Goal: Communication & Community: Answer question/provide support

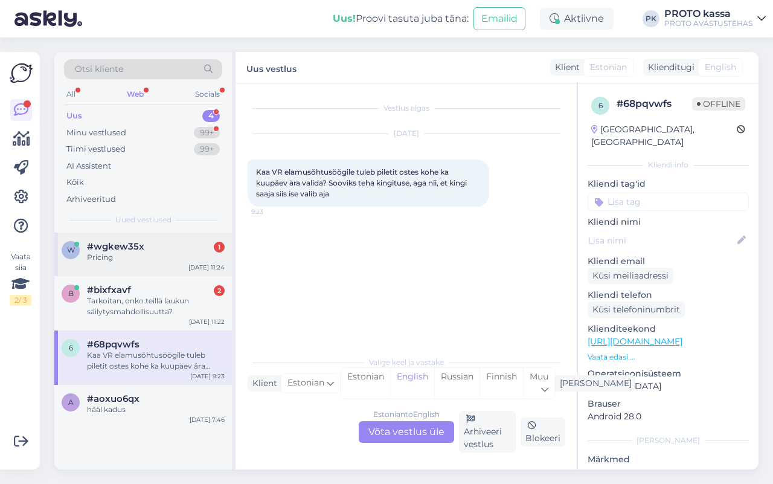
click at [150, 261] on div "Pricing" at bounding box center [156, 257] width 138 height 11
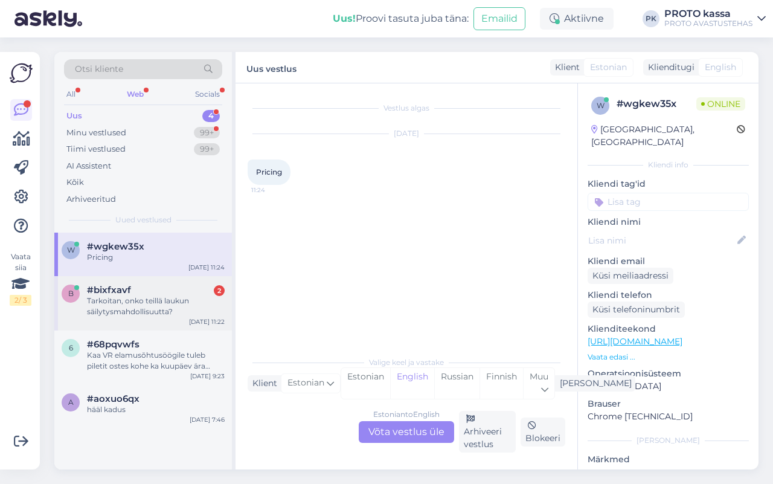
click at [163, 291] on div "#bixfxavf 2" at bounding box center [156, 289] width 138 height 11
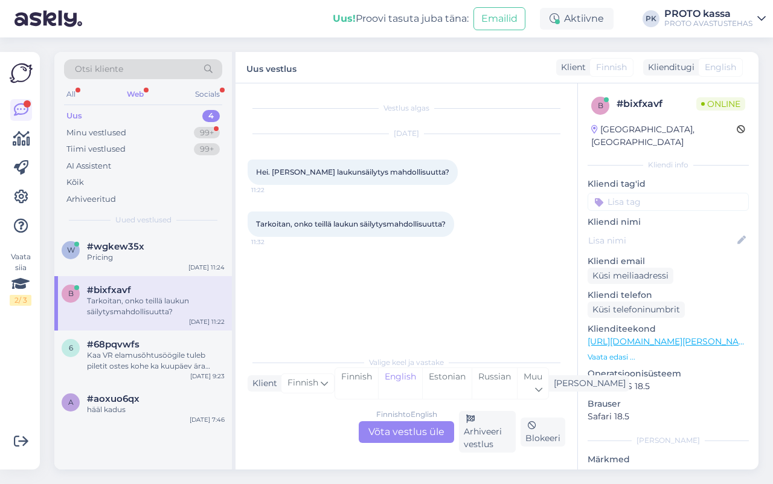
click at [432, 427] on div "Finnish to English Võta vestlus üle" at bounding box center [406, 432] width 95 height 22
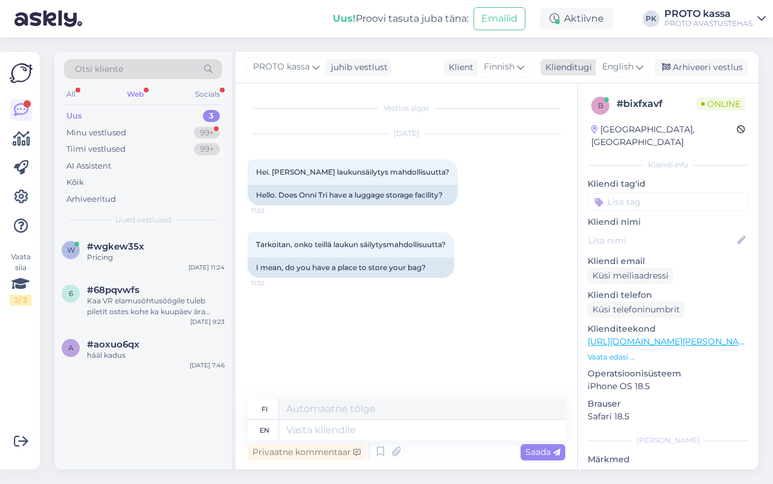
click at [648, 63] on div "English" at bounding box center [622, 66] width 54 height 19
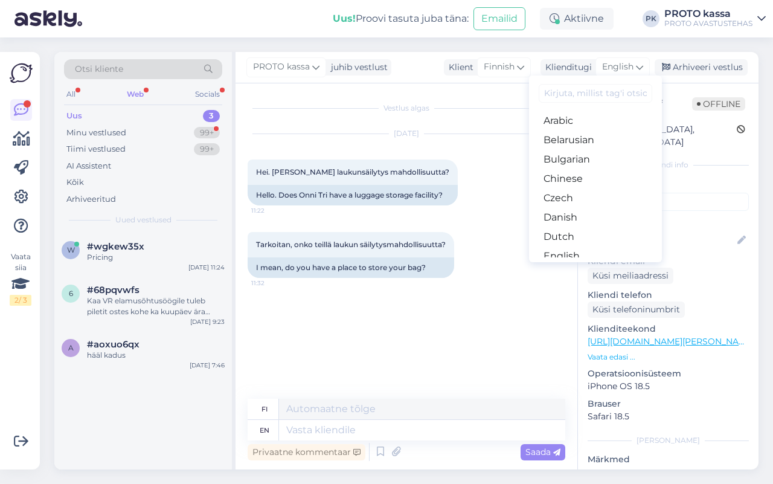
click at [598, 266] on link "Estonian" at bounding box center [595, 275] width 133 height 19
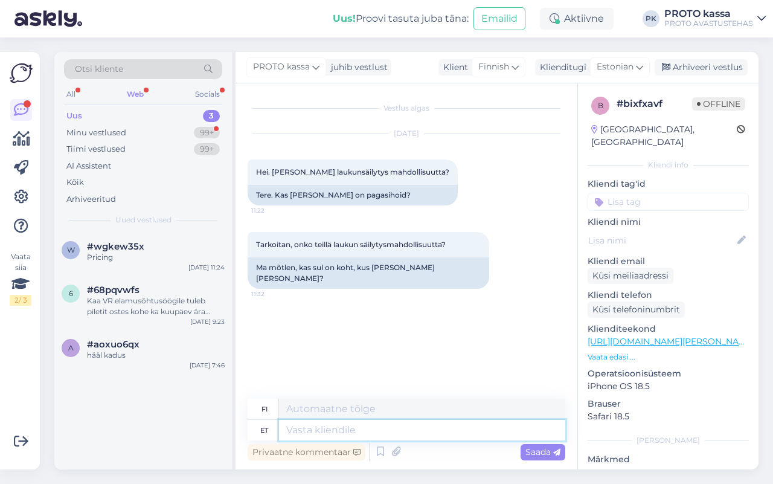
click at [325, 435] on textarea at bounding box center [422, 430] width 286 height 21
type textarea "t"
type textarea "Tere, o"
type textarea "Hei,"
type textarea "Tere, on o"
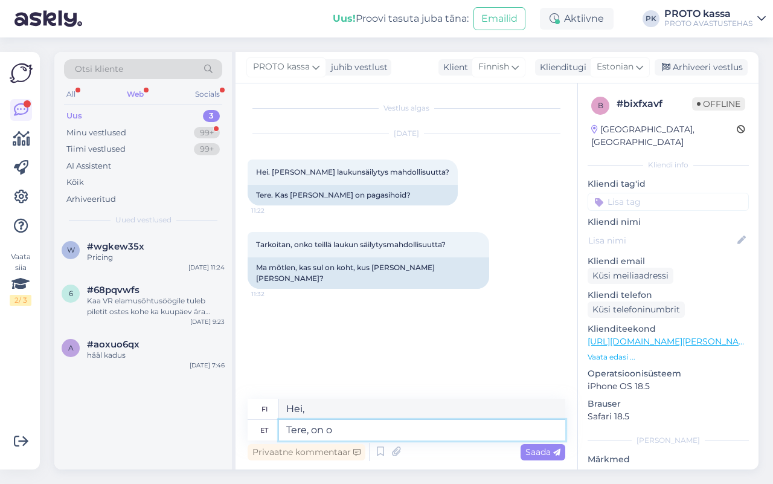
type textarea "Hei, se on"
type textarea "Tere, on olemas"
type textarea "Hei, siellä on"
type textarea "Tere, on olemas kapid, k"
type textarea "Hei, onko siellä säilytyskaappeja?"
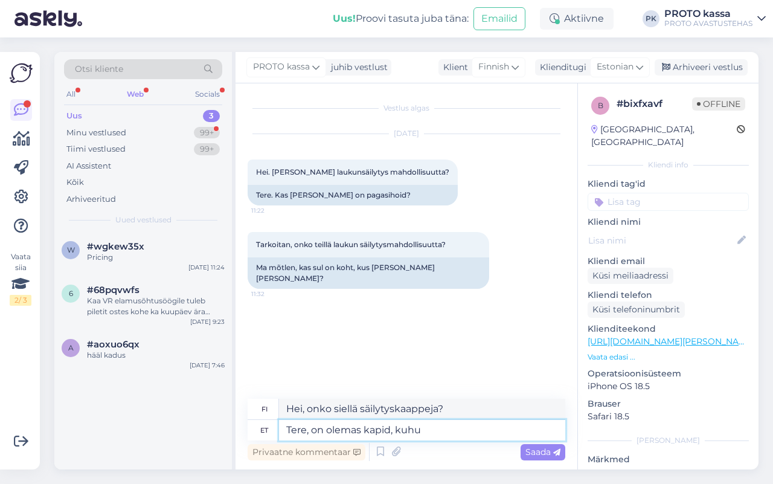
type textarea "Tere, on olemas kapid, kuhu"
type textarea "Hei, onko olemassa lokeroita, joissa"
type textarea "Tere, on olemas kapid, [PERSON_NAME] p"
type textarea "Hei, onko siellä lokeroita tavaroiden säilyttämistä varten?"
click at [358, 428] on textarea "Tere, on olemas kapid, [PERSON_NAME] panna" at bounding box center [422, 430] width 286 height 21
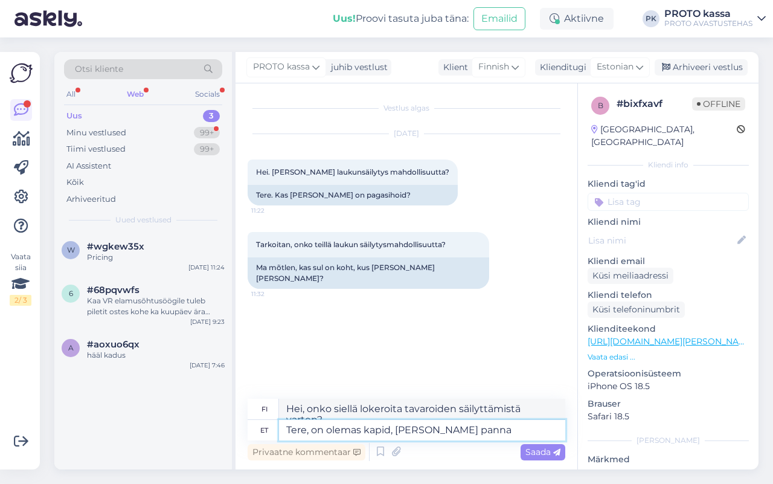
click at [359, 429] on textarea "Tere, on olemas kapid, [PERSON_NAME] panna" at bounding box center [422, 430] width 286 height 21
click at [366, 428] on textarea "Tere, on olemas kapid, [PERSON_NAME] panna" at bounding box center [422, 430] width 286 height 21
click at [361, 433] on textarea "Tere, on olemas kapid, [PERSON_NAME] panna" at bounding box center [422, 430] width 286 height 21
type textarea "Tere, on olemas lukustatavad kapid, [PERSON_NAME] panna"
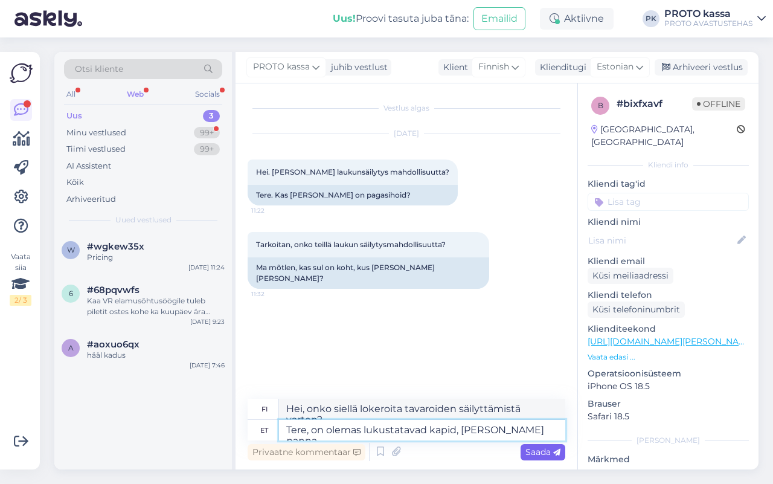
type textarea "Hei, onko siellä kaappeja tavaroiden säilyttämistä varten?"
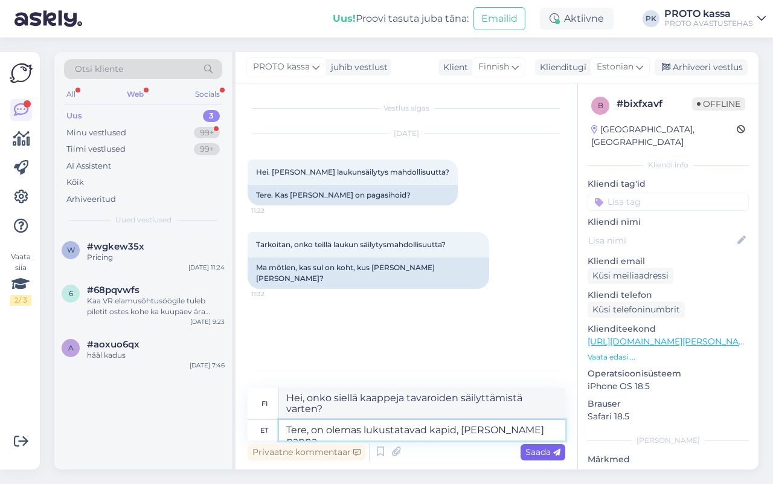
type textarea "Tere, on olemas lukustatavad kapid, [PERSON_NAME] panna"
click at [536, 450] on span "Saada" at bounding box center [542, 451] width 35 height 11
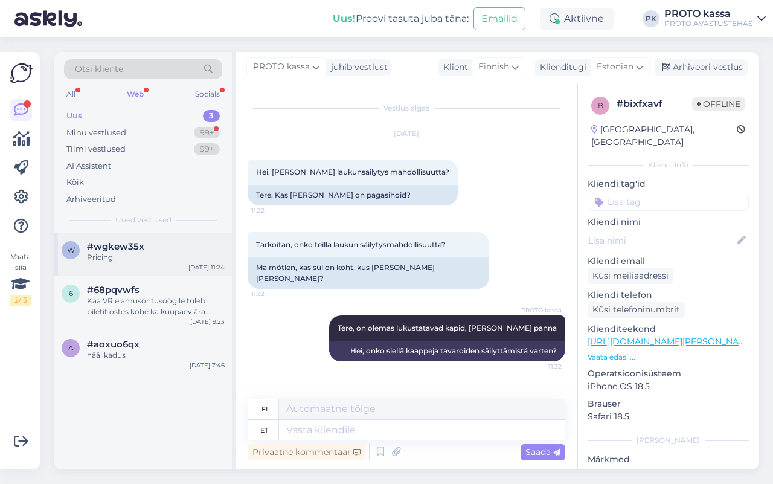
click at [158, 255] on div "Pricing" at bounding box center [156, 257] width 138 height 11
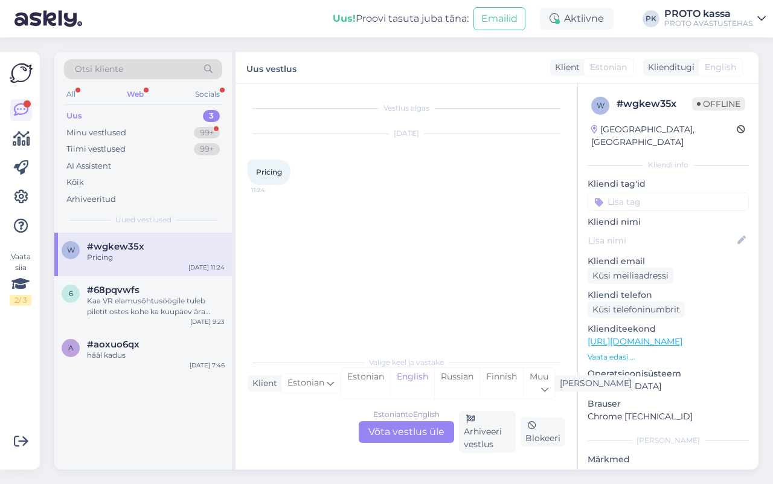
click at [400, 423] on div "Estonian to English Võta vestlus üle" at bounding box center [406, 432] width 95 height 22
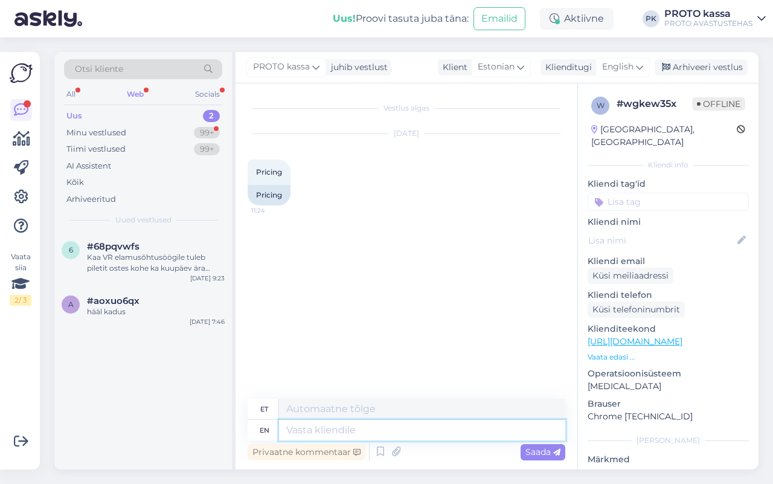
click at [371, 432] on textarea at bounding box center [422, 430] width 286 height 21
paste textarea "[URL][DOMAIN_NAME]"
type textarea "[URL][DOMAIN_NAME]"
click at [530, 456] on span "Saada" at bounding box center [542, 451] width 35 height 11
type textarea "[URL][DOMAIN_NAME]"
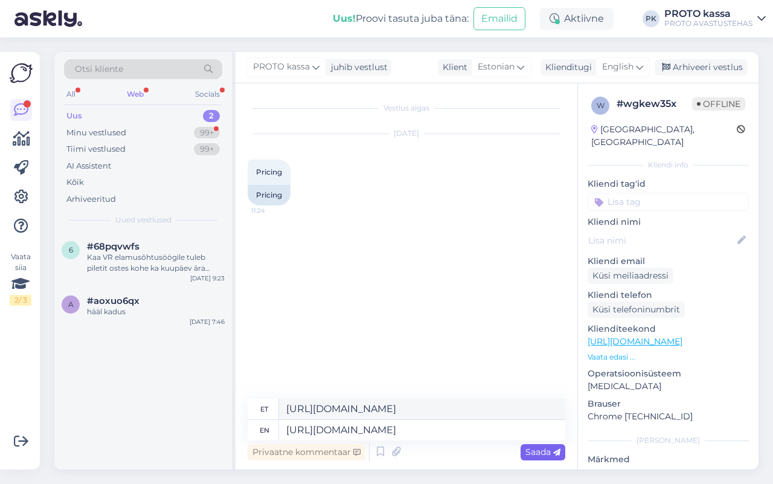
click at [527, 448] on span "Saada" at bounding box center [542, 451] width 35 height 11
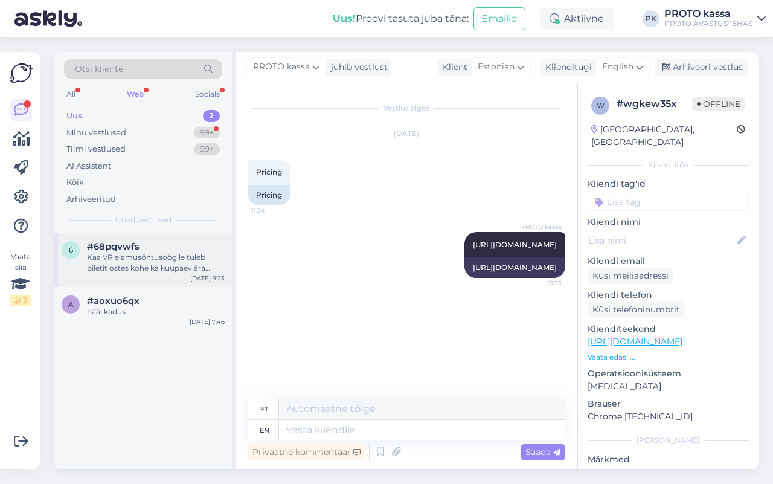
click at [126, 275] on div "6 #68pqvwfs Kaa VR elamusõhtusöögile tuleb piletit ostes kohe ka kuupäev ära va…" at bounding box center [143, 259] width 178 height 54
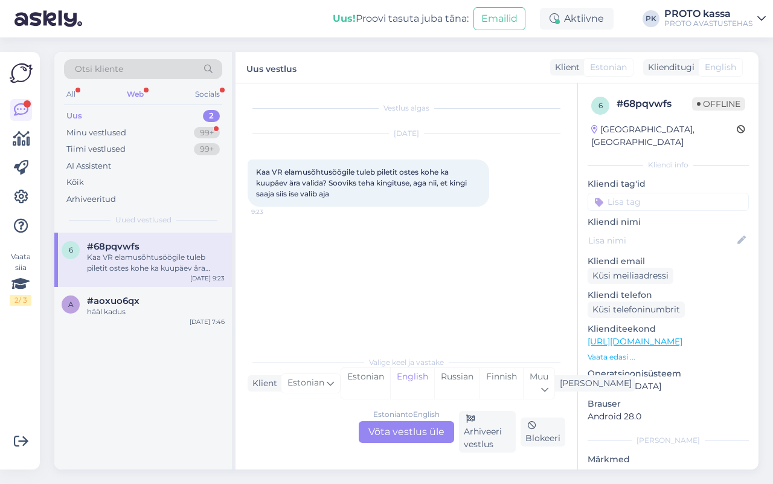
click at [406, 421] on div "Estonian to English Võta vestlus üle" at bounding box center [406, 432] width 95 height 22
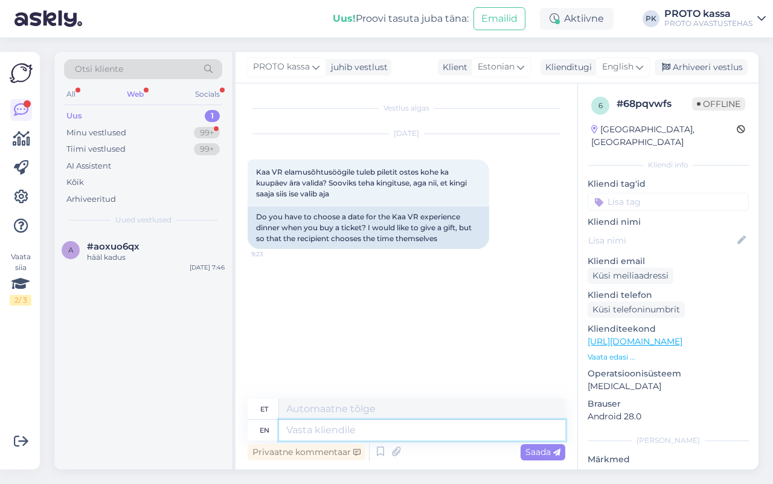
click at [405, 421] on textarea at bounding box center [422, 430] width 286 height 21
click at [629, 69] on span "English" at bounding box center [617, 66] width 31 height 13
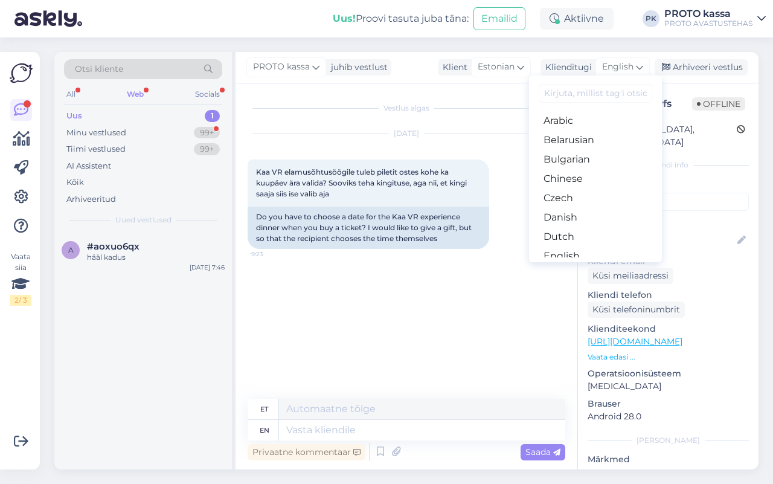
click at [577, 266] on link "Estonian" at bounding box center [595, 275] width 133 height 19
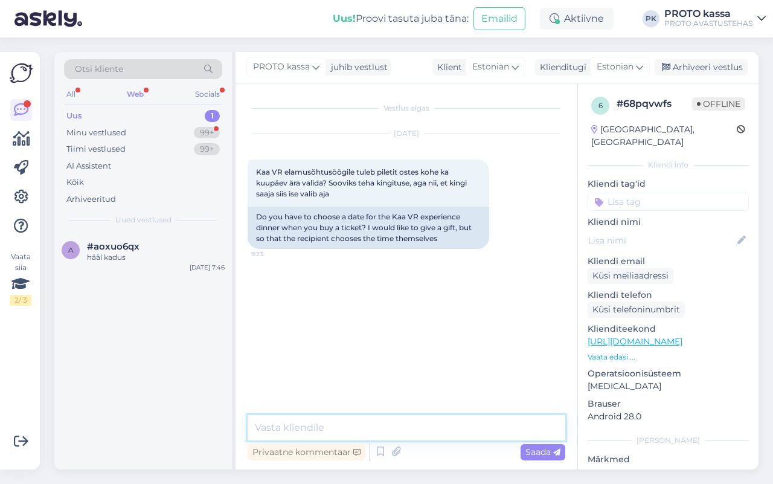
click at [373, 431] on textarea at bounding box center [407, 427] width 318 height 25
type textarea "Tere, palun pöörduge selle küsimusega [EMAIL_ADDRESS][DOMAIN_NAME]"
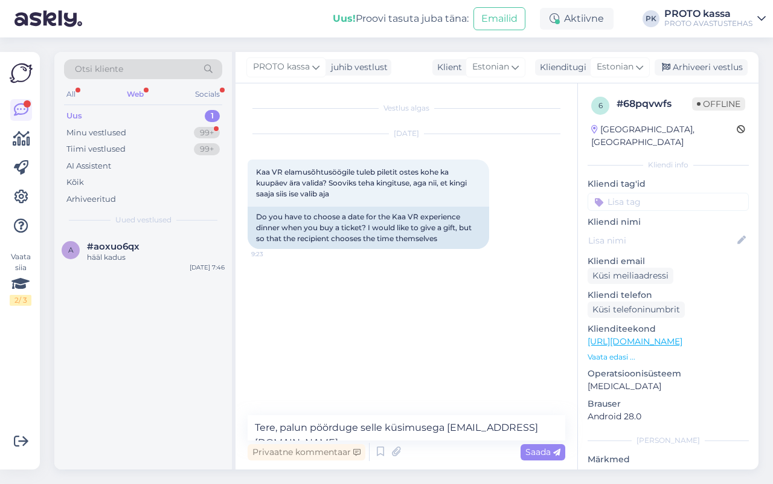
click at [540, 457] on div "Saada" at bounding box center [543, 452] width 45 height 16
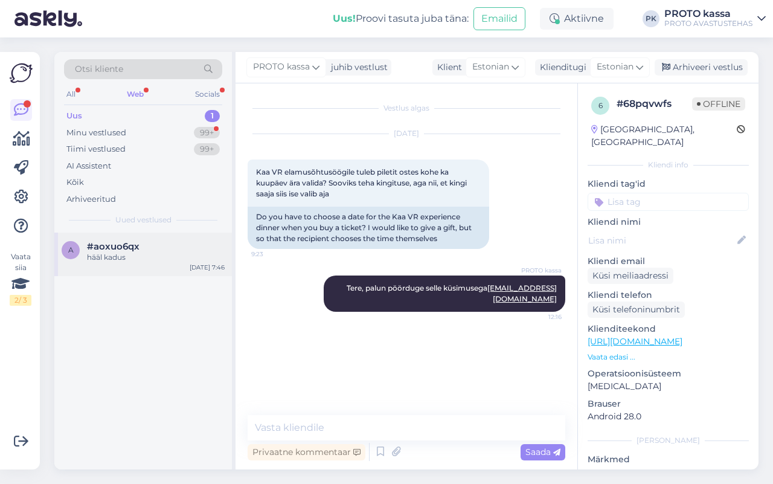
click at [146, 258] on div "hääl kadus" at bounding box center [156, 257] width 138 height 11
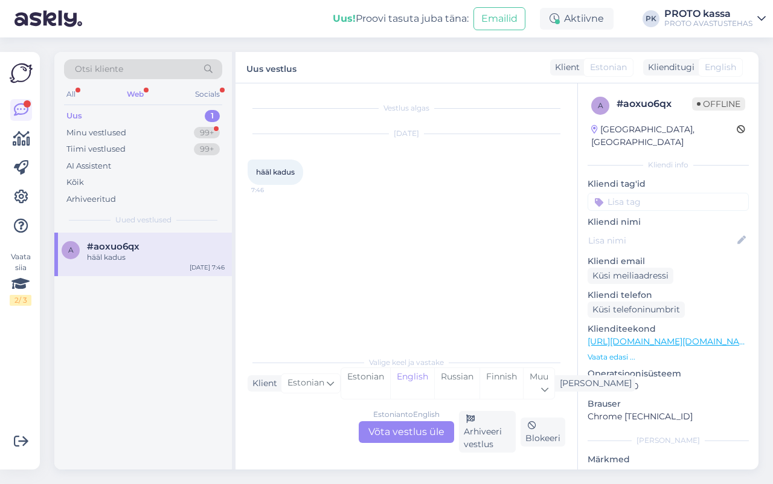
click at [396, 426] on div "Estonian to English Võta vestlus üle" at bounding box center [406, 432] width 95 height 22
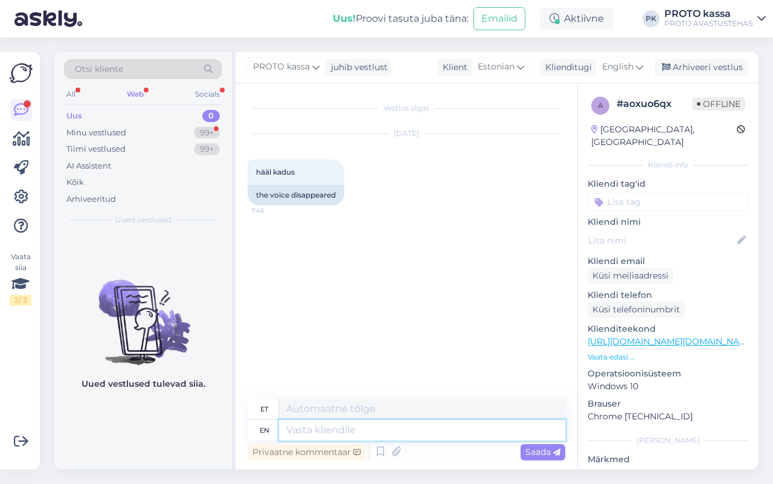
click at [341, 425] on textarea at bounding box center [422, 430] width 286 height 21
click at [632, 62] on span "English" at bounding box center [617, 66] width 31 height 13
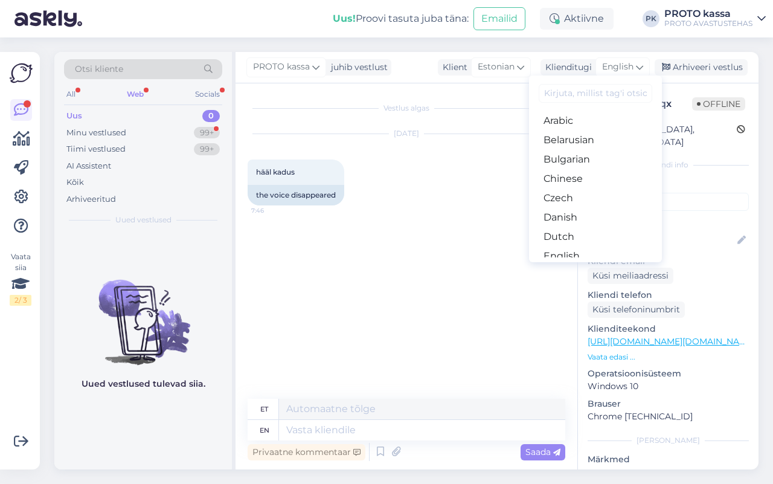
click at [588, 266] on link "Estonian" at bounding box center [595, 275] width 133 height 19
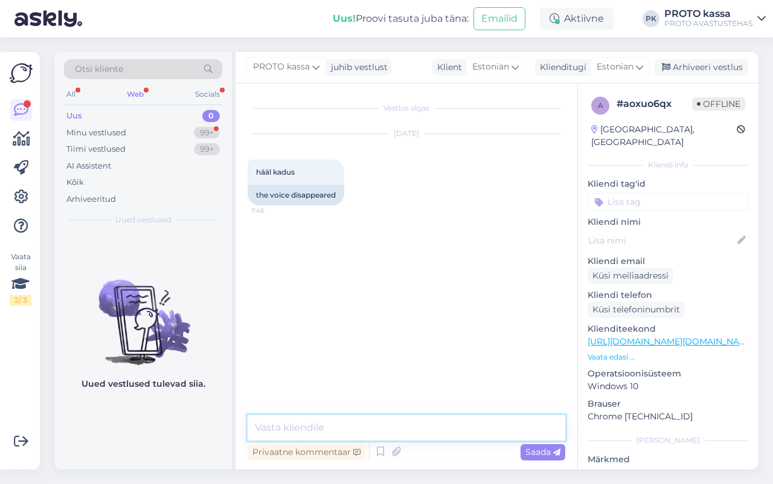
click at [399, 428] on textarea at bounding box center [407, 427] width 318 height 25
type textarea "K"
type textarea "Tere, kuidas saan aidata?"
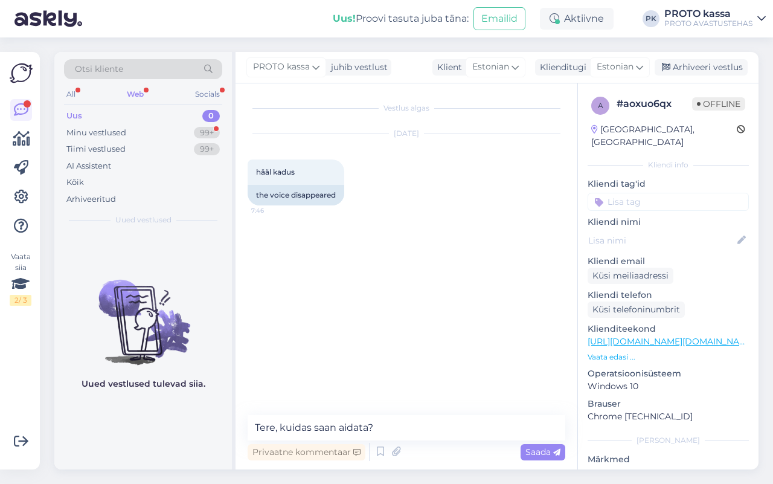
click at [533, 447] on span "Saada" at bounding box center [542, 451] width 35 height 11
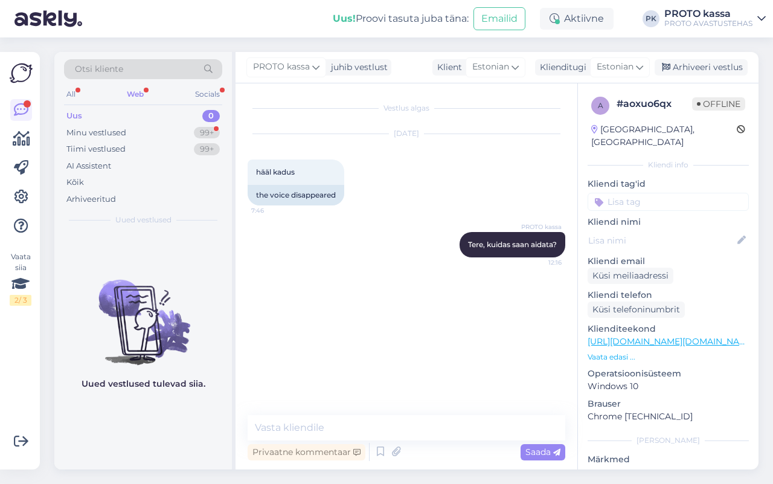
click at [83, 114] on div "Uus 0" at bounding box center [143, 115] width 158 height 17
click at [107, 130] on div "Minu vestlused" at bounding box center [96, 133] width 60 height 12
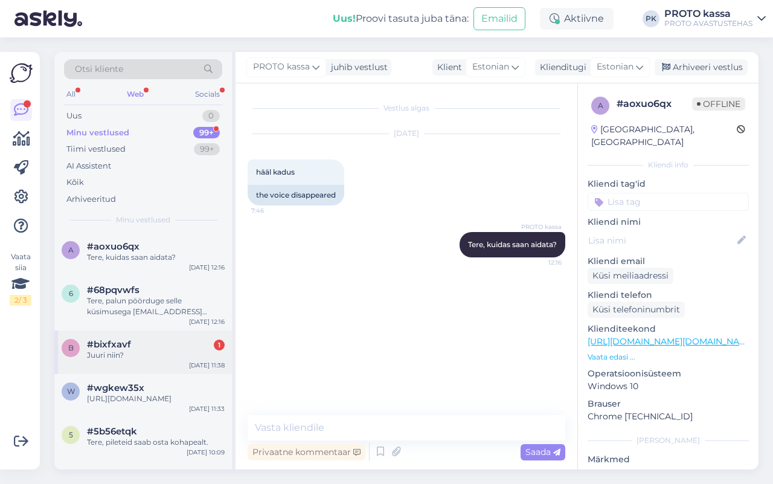
click at [156, 350] on div "Juuri niin?" at bounding box center [156, 355] width 138 height 11
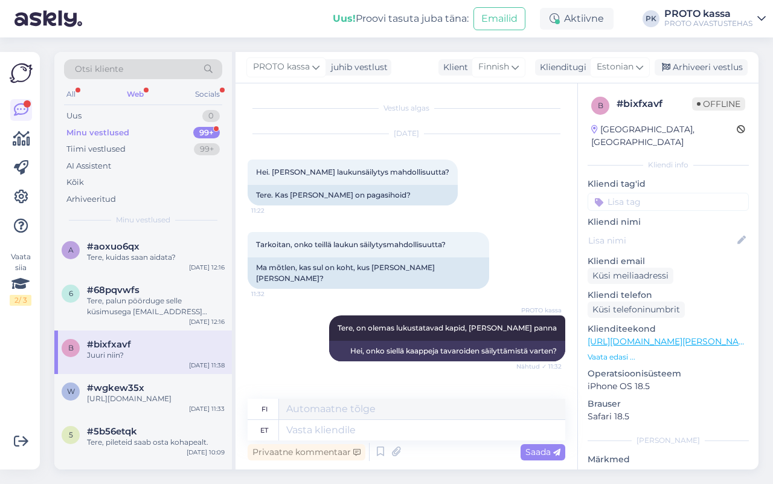
scroll to position [48, 0]
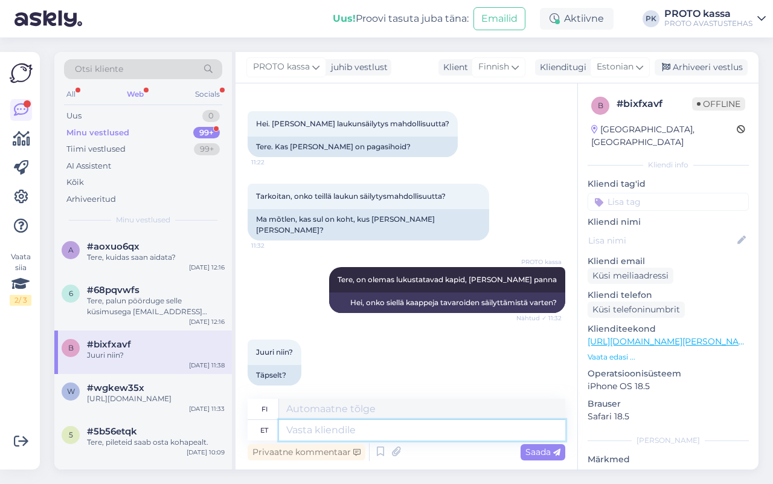
click at [310, 431] on textarea at bounding box center [422, 430] width 286 height 21
type textarea "Jah,"
type textarea "Kyllä"
type textarea "Jah,"
type textarea "Kyllä,"
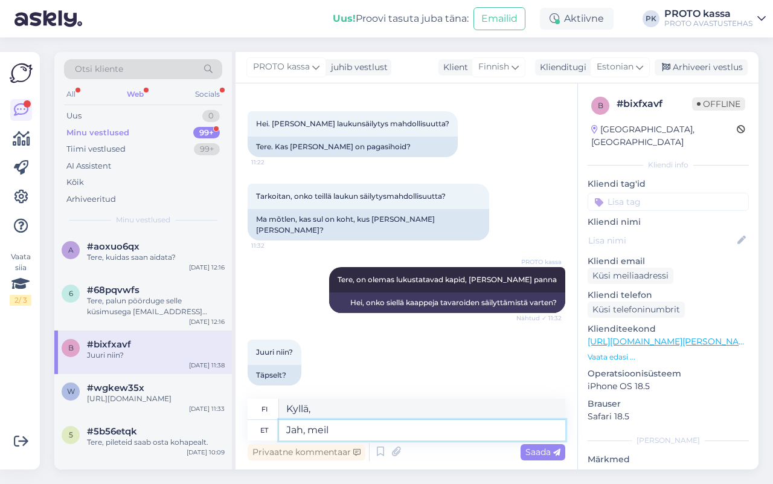
type textarea "Jah, meil o"
type textarea "Kyllä, meillä on"
type textarea "Jah, meil on olemas lukustatavad k"
type textarea "Kyllä, meillä on lukittavia."
type textarea "Jah, meil on olemas lukustatavad kapid."
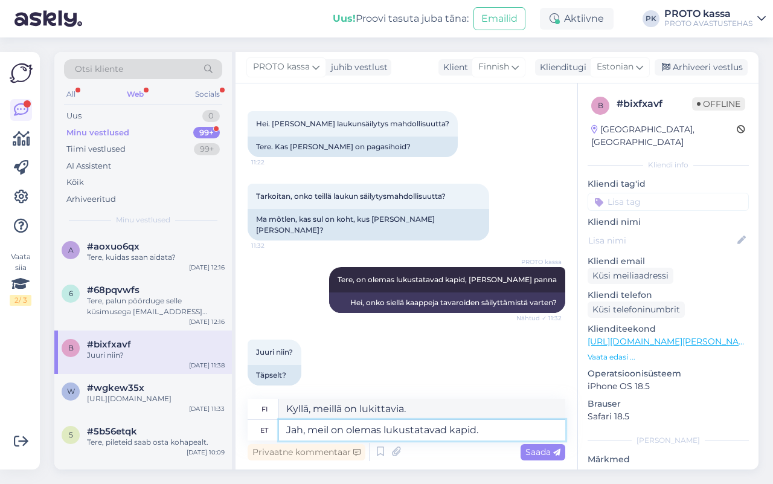
type textarea "Kyllä, meillä on lokeroita."
type textarea "Jah, meil on olemas lukustatavad kapid."
click at [545, 446] on span "Saada" at bounding box center [542, 451] width 35 height 11
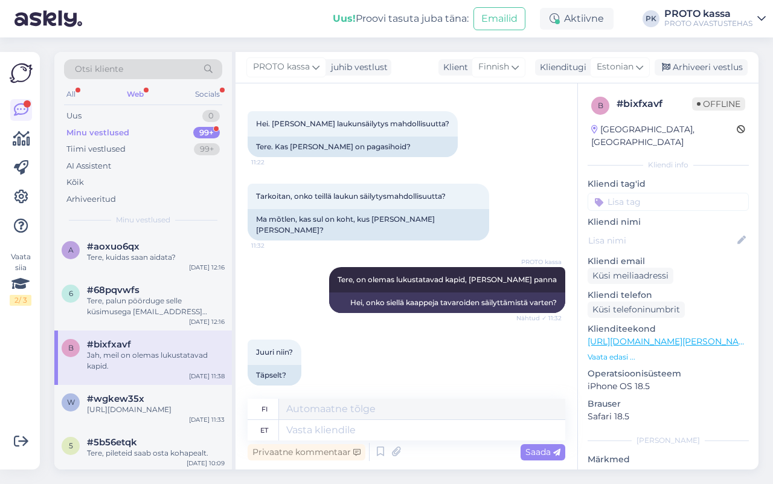
scroll to position [121, 0]
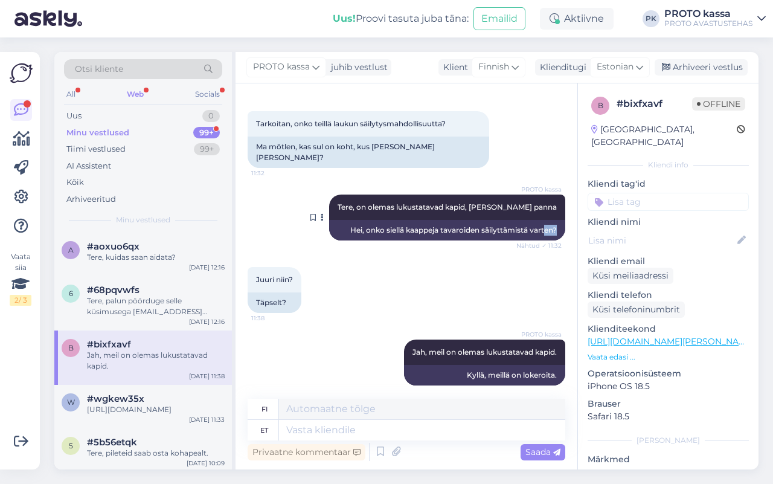
drag, startPoint x: 543, startPoint y: 217, endPoint x: 527, endPoint y: 218, distance: 16.9
click at [533, 220] on div "Hei, onko siellä kaappeja tavaroiden säilyttämistä varten?" at bounding box center [447, 230] width 236 height 21
click at [512, 254] on div "Juuri niin? 11:38 Täpselt?" at bounding box center [407, 290] width 318 height 72
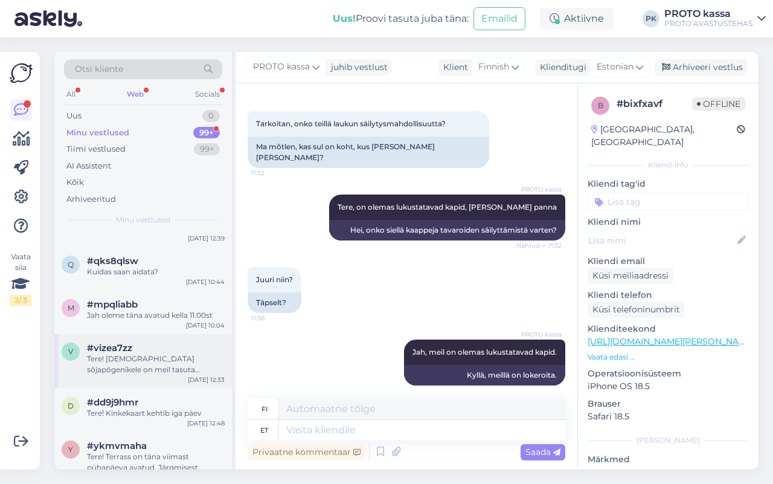
scroll to position [226, 0]
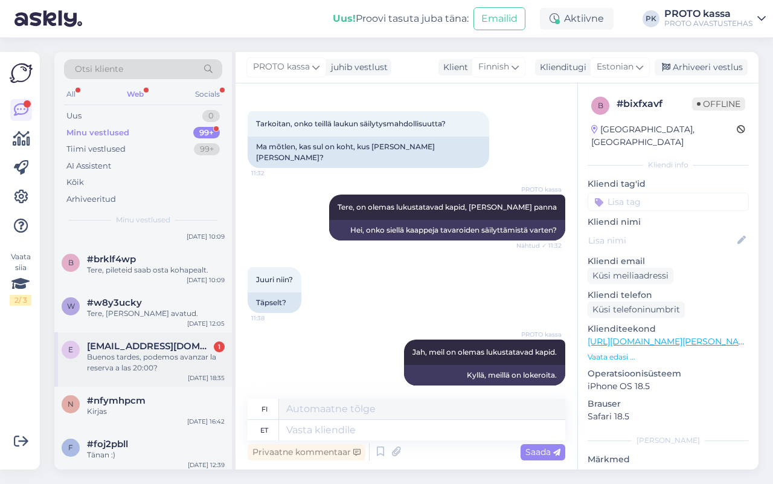
click at [145, 354] on div "Buenos tardes, podemos avanzar la reserva a las 20:00?" at bounding box center [156, 362] width 138 height 22
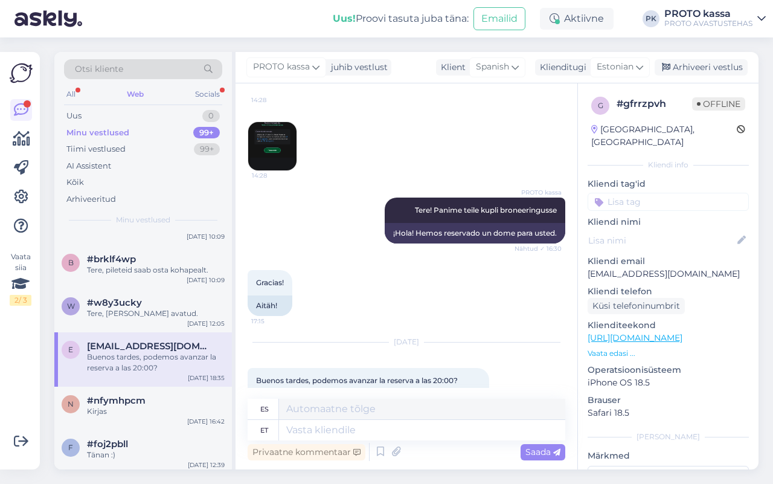
scroll to position [126, 0]
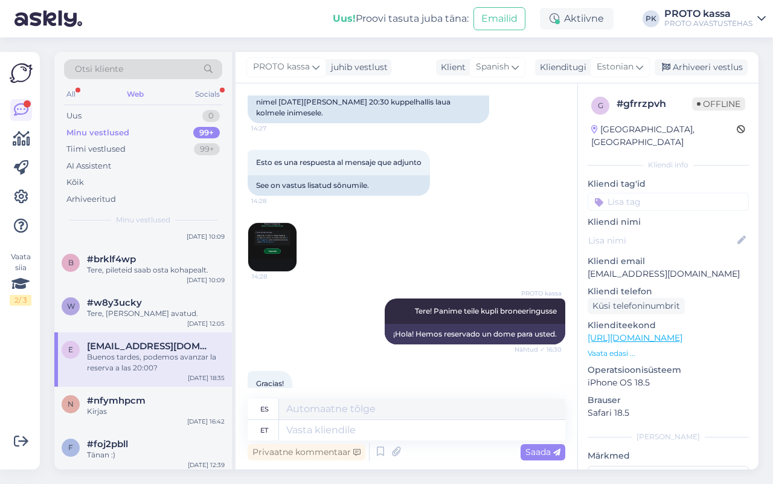
click at [266, 231] on img at bounding box center [272, 247] width 48 height 48
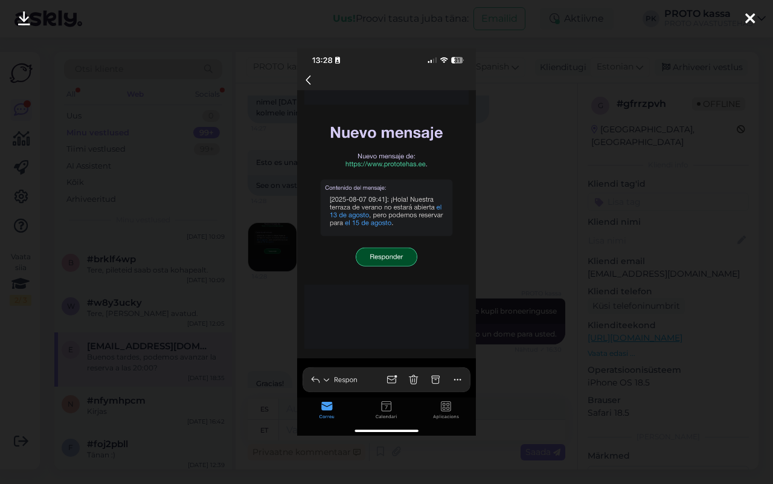
click at [217, 240] on div at bounding box center [386, 242] width 773 height 484
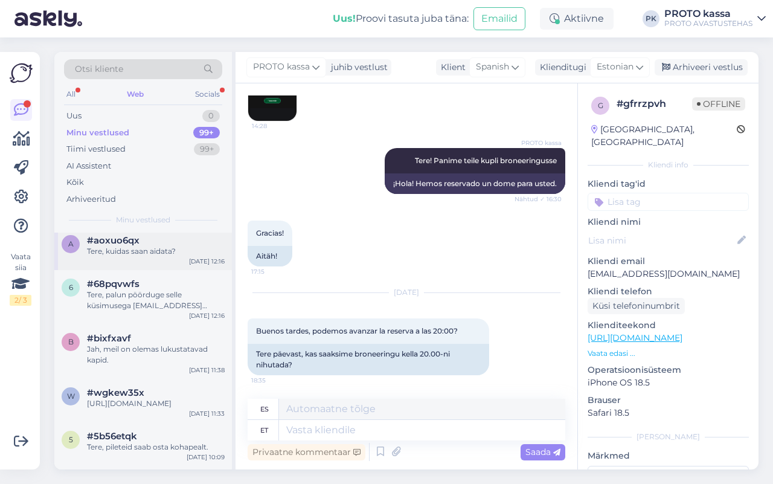
scroll to position [0, 0]
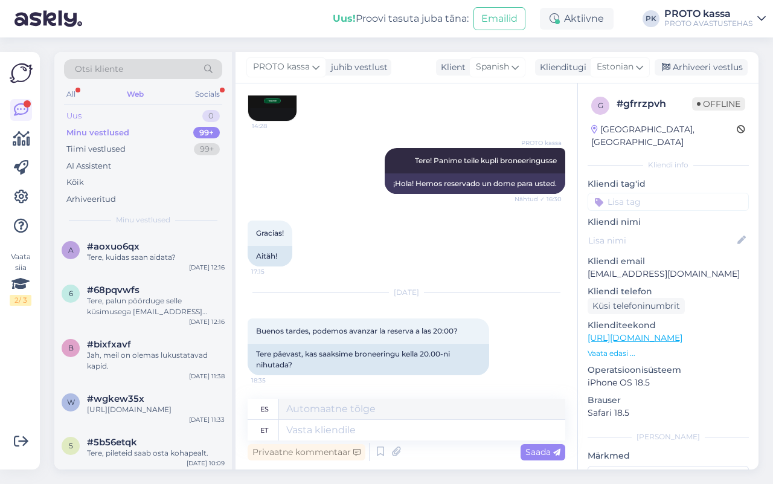
click at [80, 109] on div "Uus 0" at bounding box center [143, 115] width 158 height 17
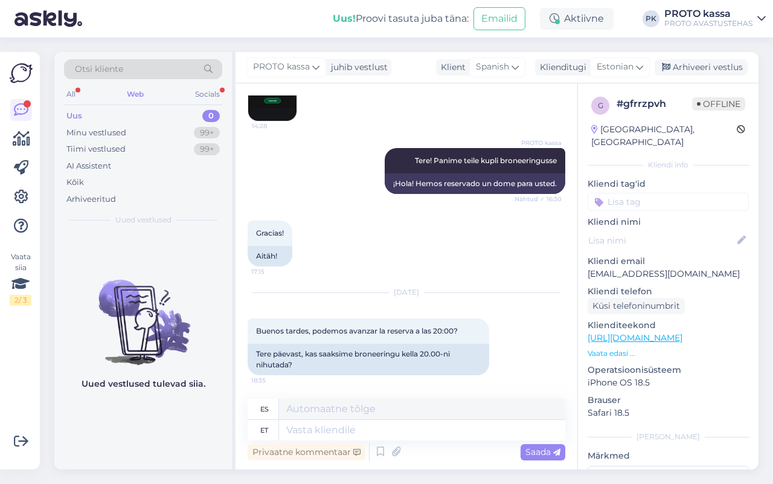
click at [130, 98] on div "Web" at bounding box center [135, 94] width 22 height 16
click at [54, 82] on div "Otsi kliente All Web Socials Uus 0 Minu vestlused 99+ Tiimi vestlused 99+ AI As…" at bounding box center [410, 260] width 726 height 446
click at [71, 89] on div "All" at bounding box center [71, 94] width 14 height 16
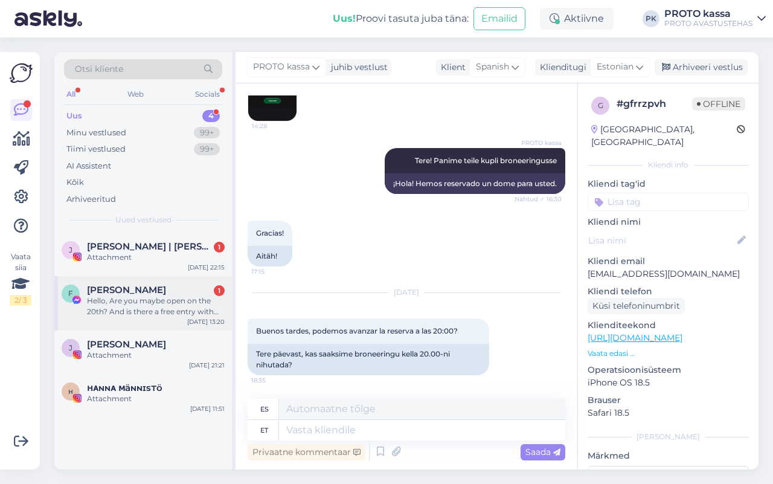
click at [164, 308] on div "Hello, Are you maybe open on the 20th? And is there a free entry with the Talli…" at bounding box center [156, 306] width 138 height 22
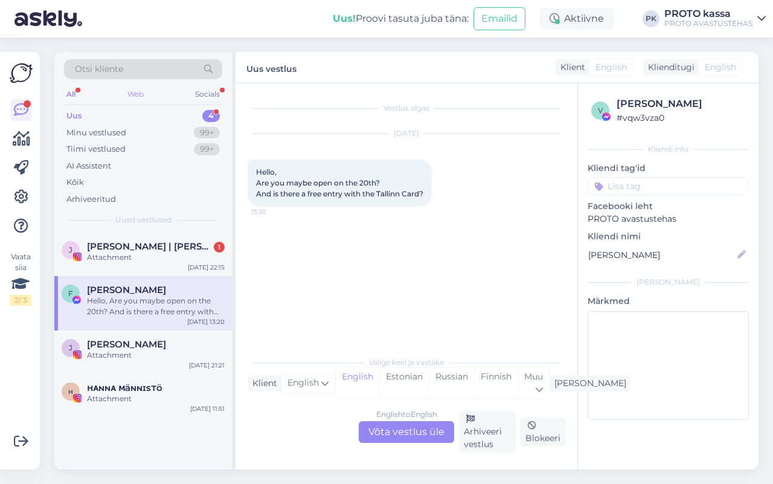
click at [140, 100] on div "Web" at bounding box center [135, 94] width 21 height 16
